Goal: Use online tool/utility

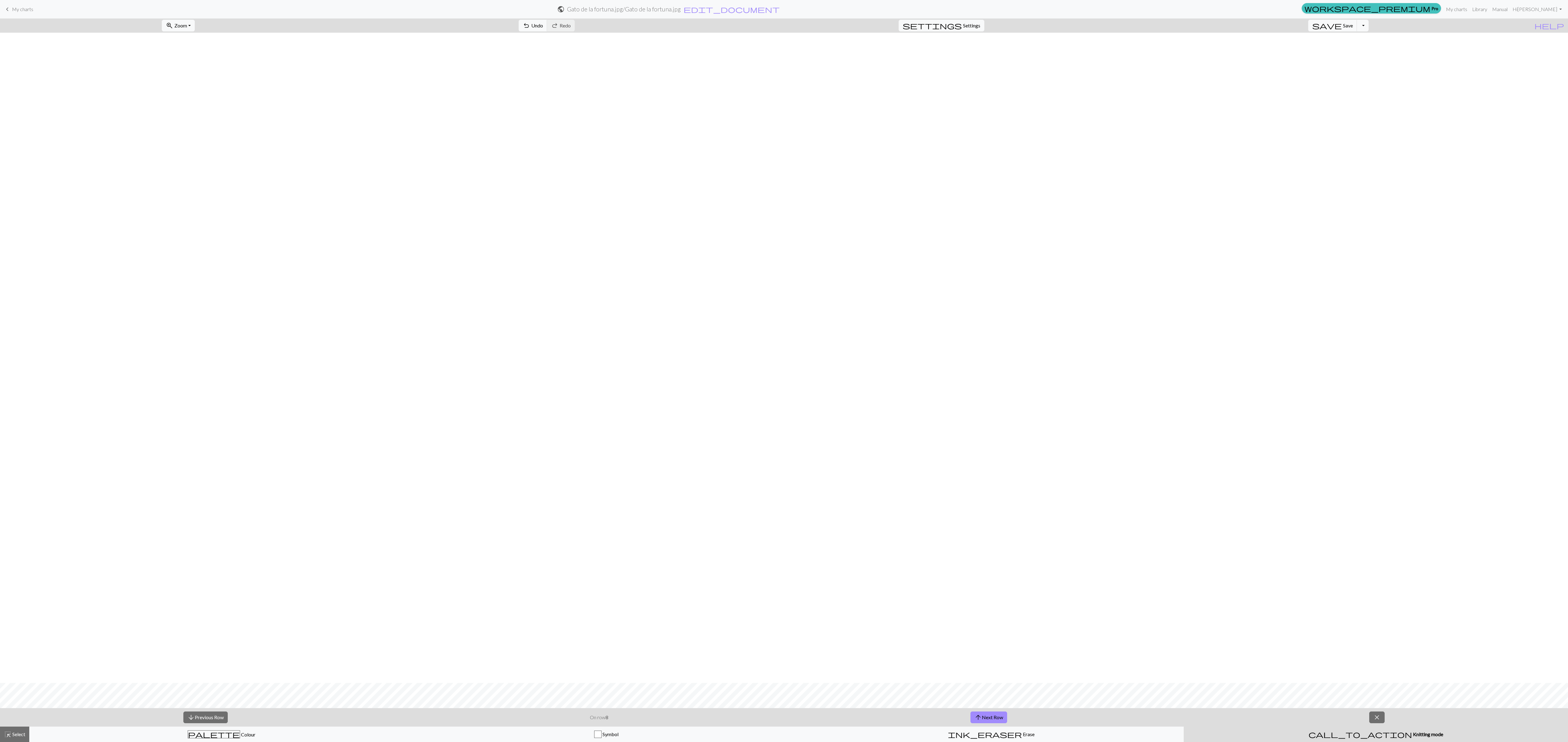
scroll to position [650, 0]
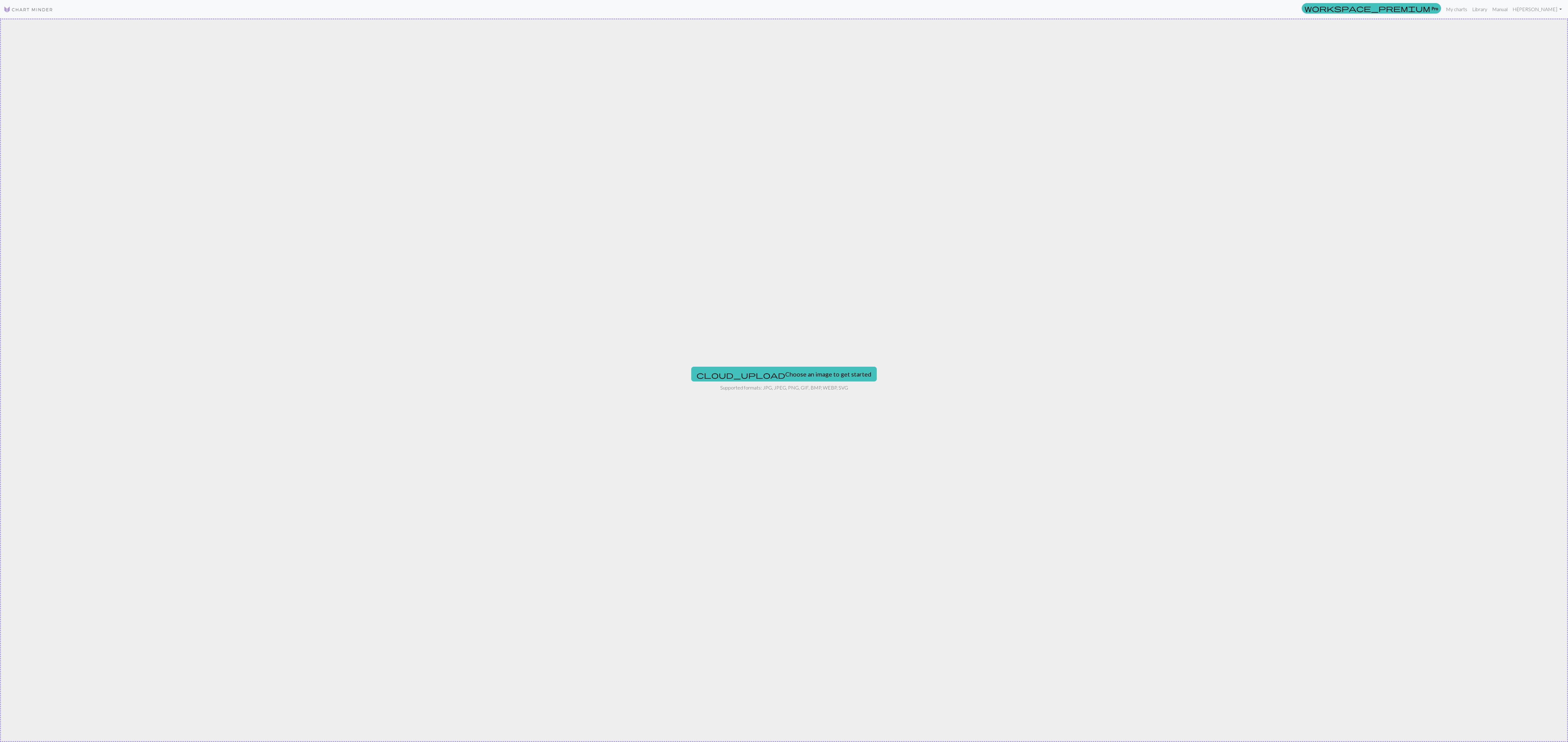
click at [825, 365] on div "cloud_upload Choose an image to get started Supported formats: JPG, JPEG, PNG, …" at bounding box center [784, 380] width 1568 height 724
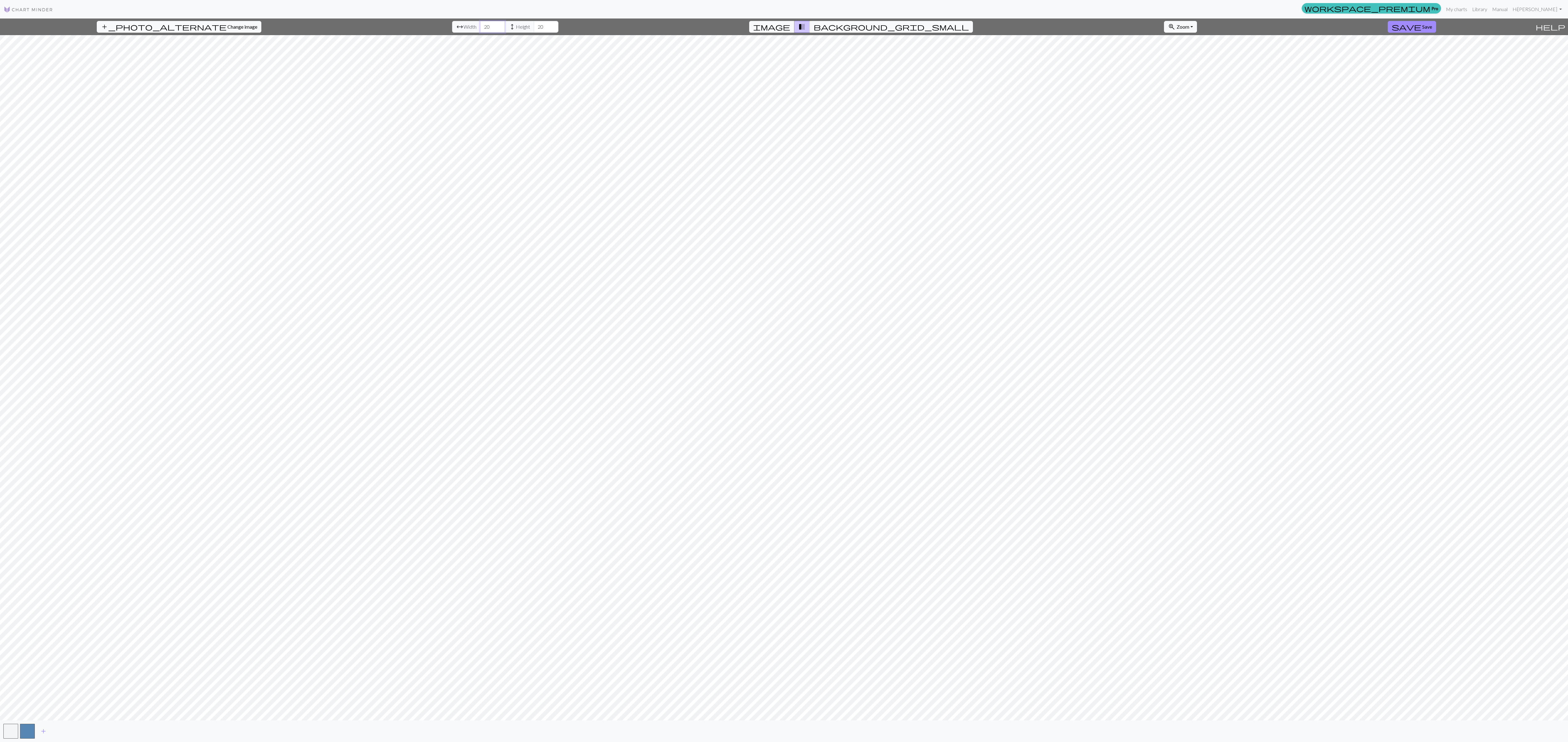
click at [480, 29] on input "20" at bounding box center [492, 26] width 25 height 12
type input "2"
type input "100"
click at [534, 30] on input "20" at bounding box center [546, 26] width 25 height 12
type input "2"
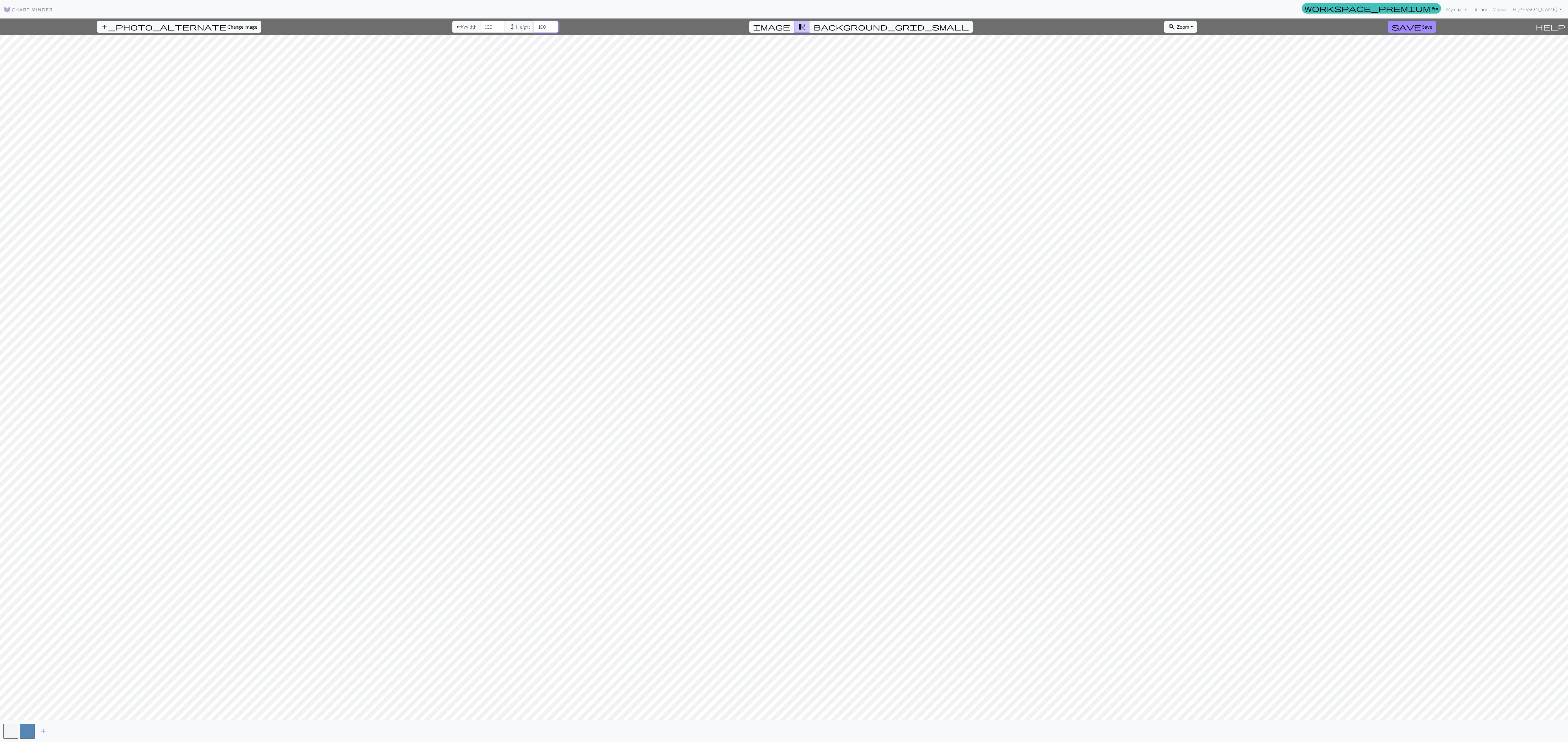
type input "100"
click at [790, 28] on span "image" at bounding box center [771, 27] width 37 height 9
click at [805, 28] on span "transition_fade" at bounding box center [802, 27] width 7 height 9
click at [794, 26] on button "image" at bounding box center [772, 26] width 45 height 12
click at [805, 26] on span "transition_fade" at bounding box center [802, 27] width 7 height 9
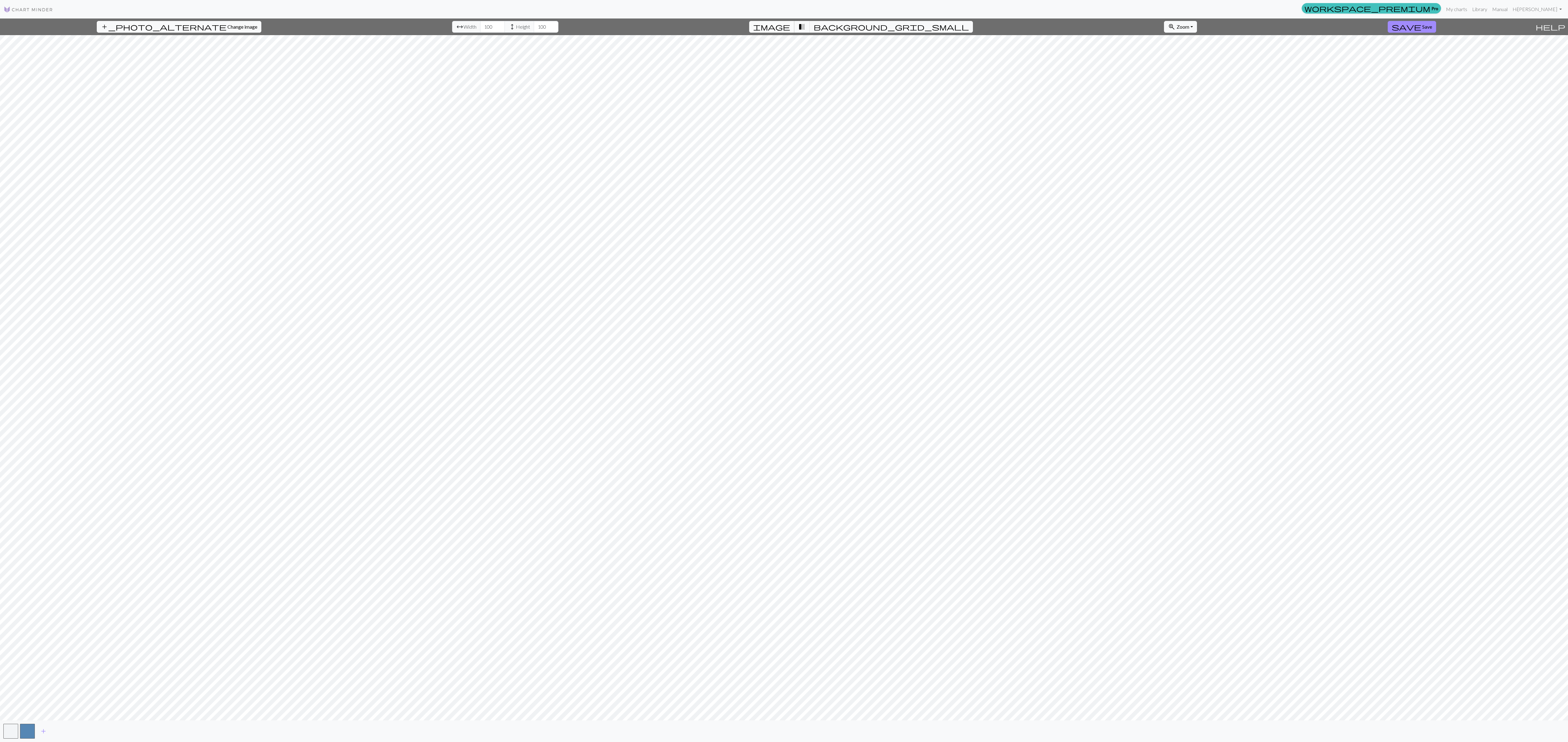
click at [790, 26] on span "image" at bounding box center [771, 27] width 37 height 9
click at [805, 28] on span "transition_fade" at bounding box center [802, 27] width 7 height 9
click at [844, 32] on button "background_grid_small" at bounding box center [891, 26] width 163 height 12
click at [805, 31] on span "transition_fade" at bounding box center [802, 27] width 7 height 9
